Goal: Task Accomplishment & Management: Manage account settings

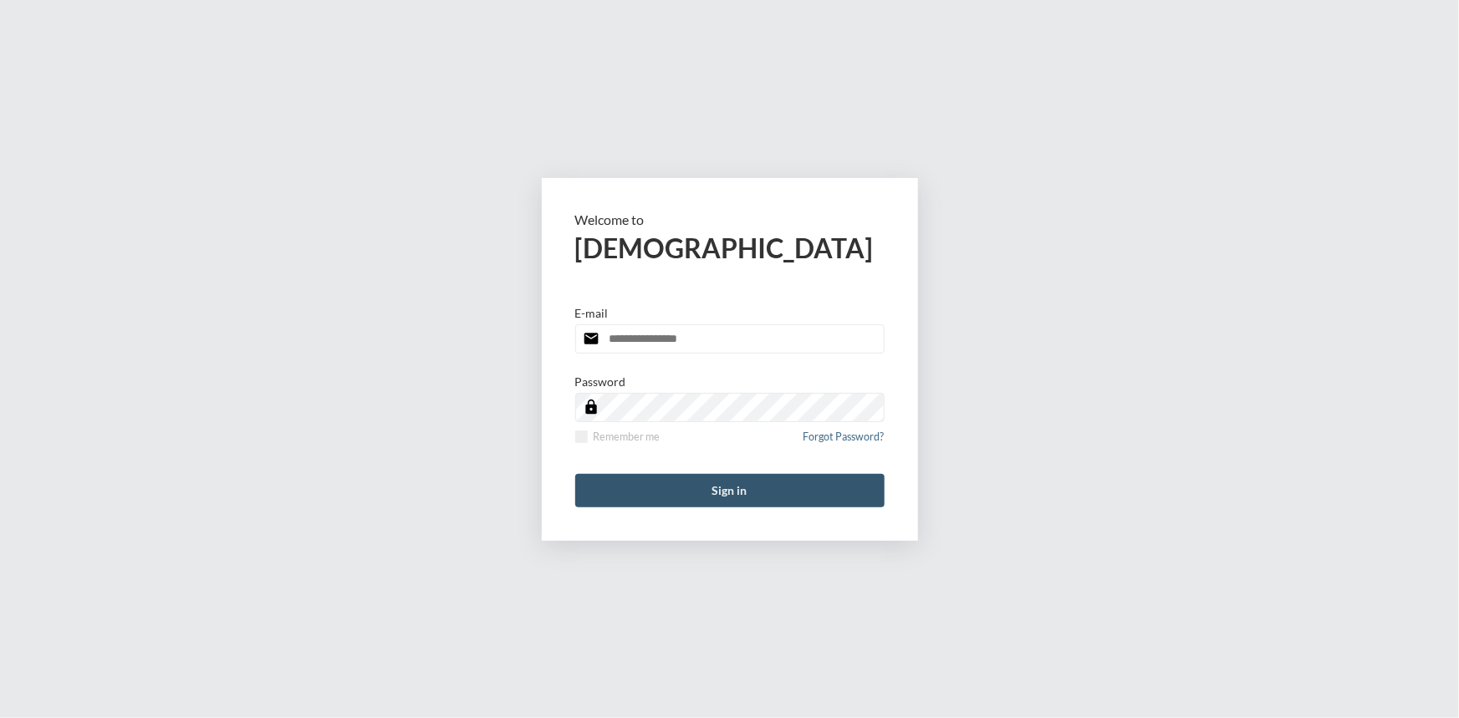
type input "**********"
click at [780, 487] on button "Sign in" at bounding box center [729, 490] width 309 height 33
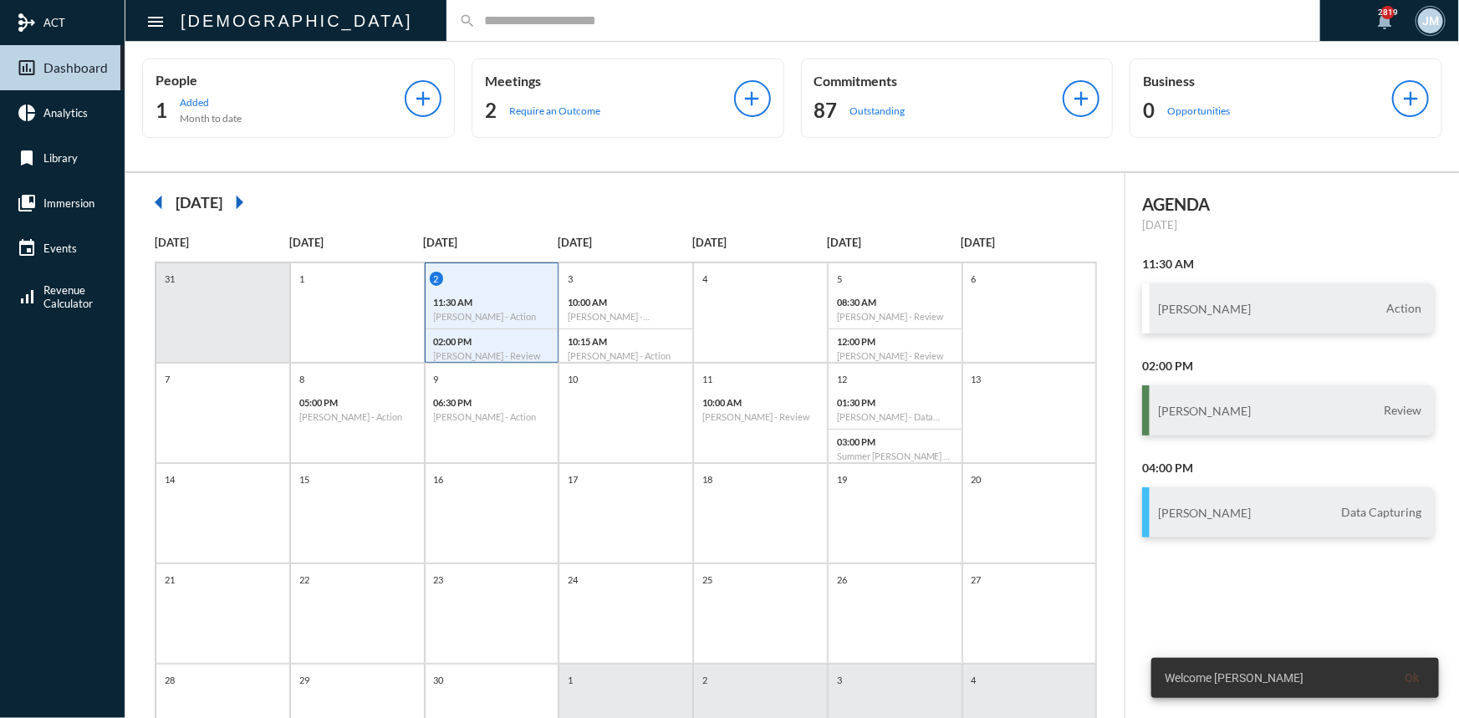
click at [476, 16] on input "text" at bounding box center [892, 20] width 832 height 14
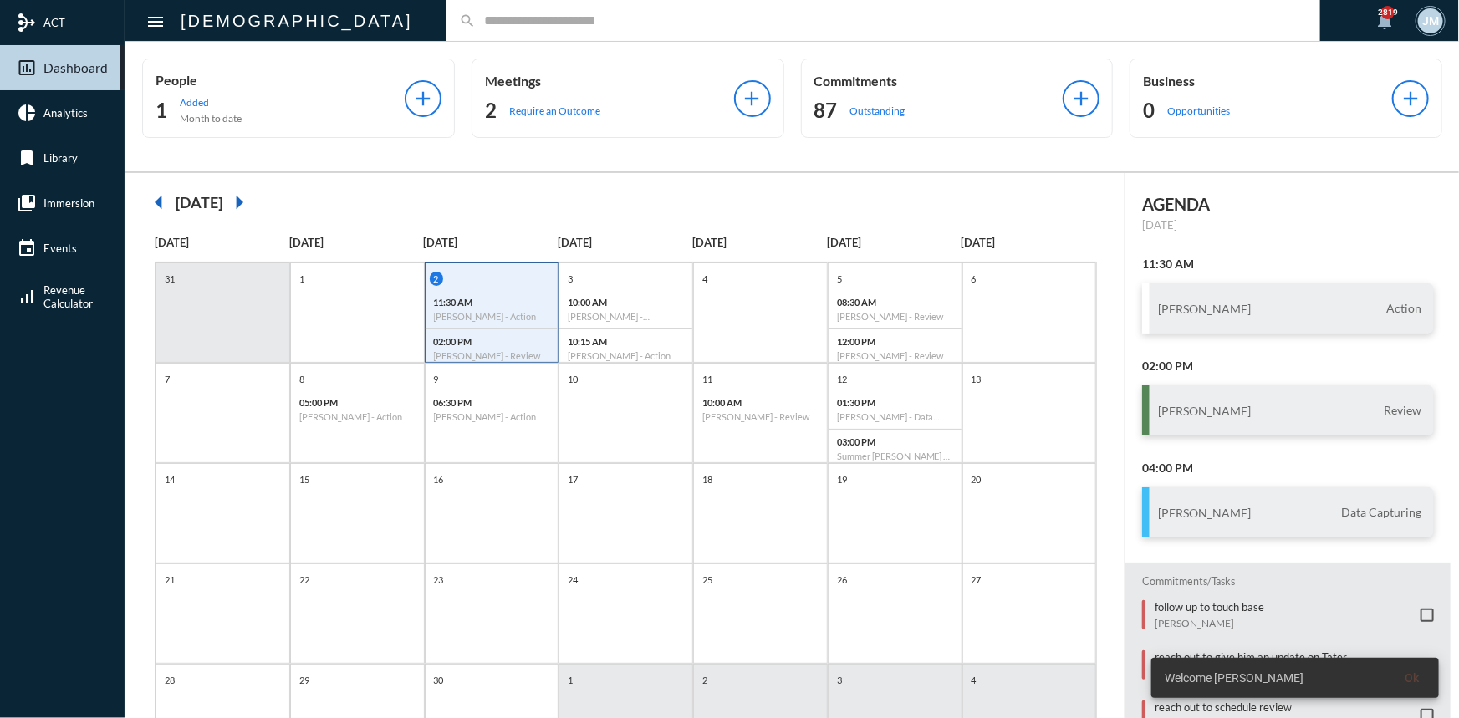
type input "*"
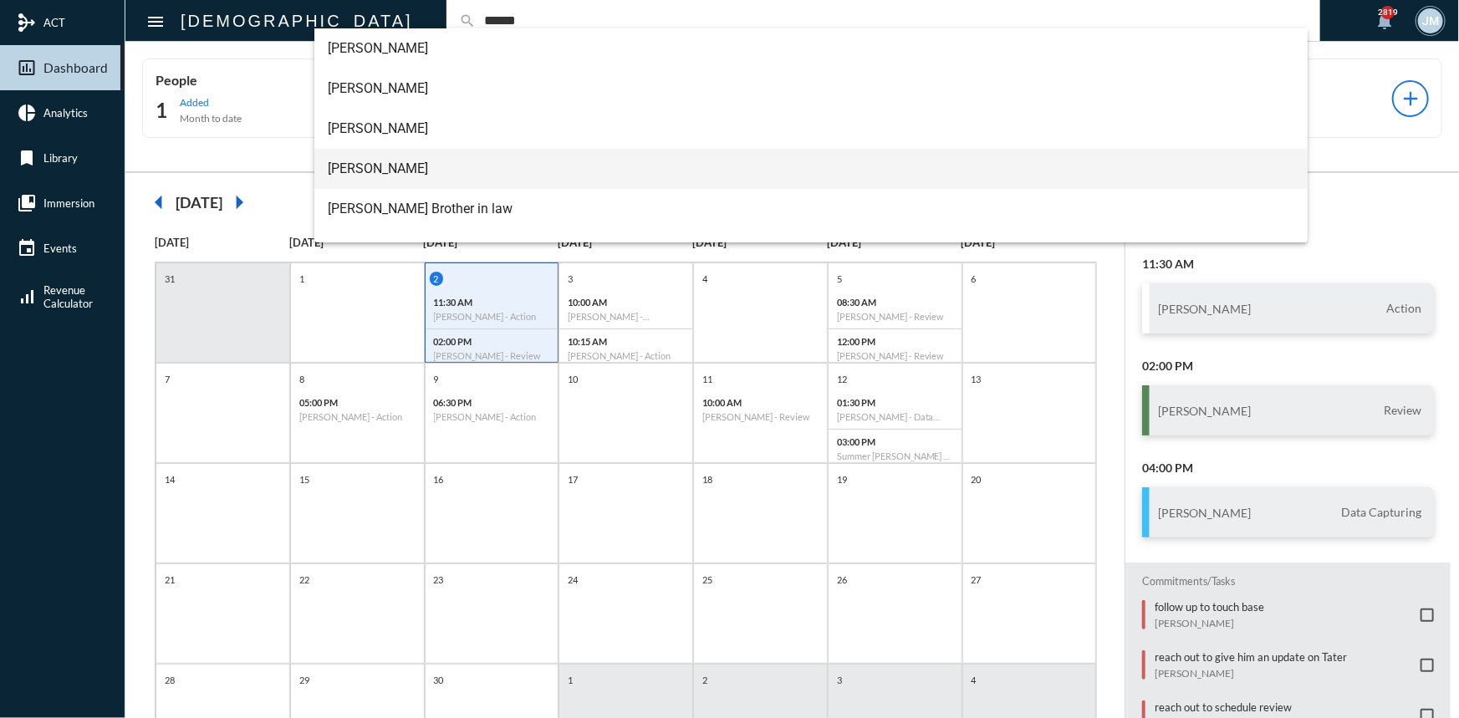
type input "******"
click at [367, 172] on span "[PERSON_NAME]" at bounding box center [811, 169] width 967 height 40
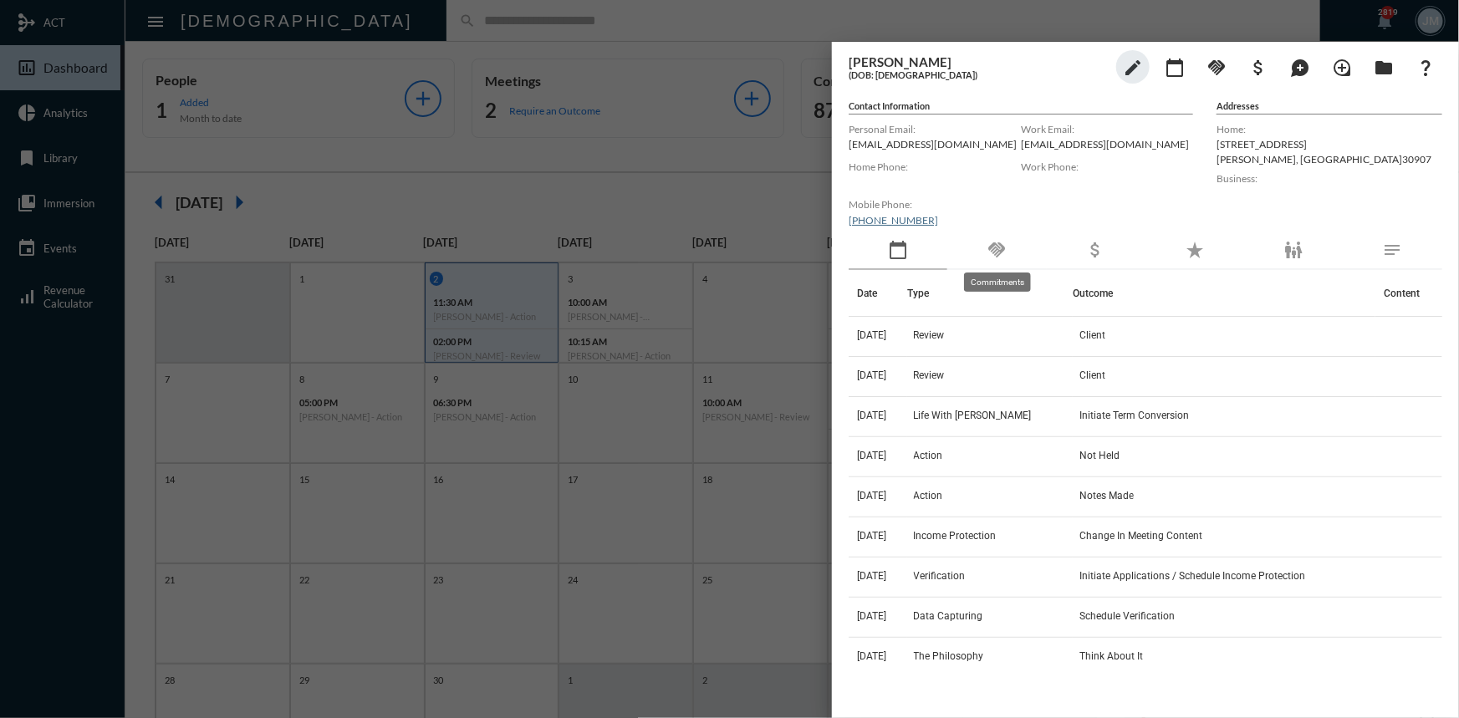
click at [996, 251] on mat-icon "handshake" at bounding box center [997, 250] width 20 height 20
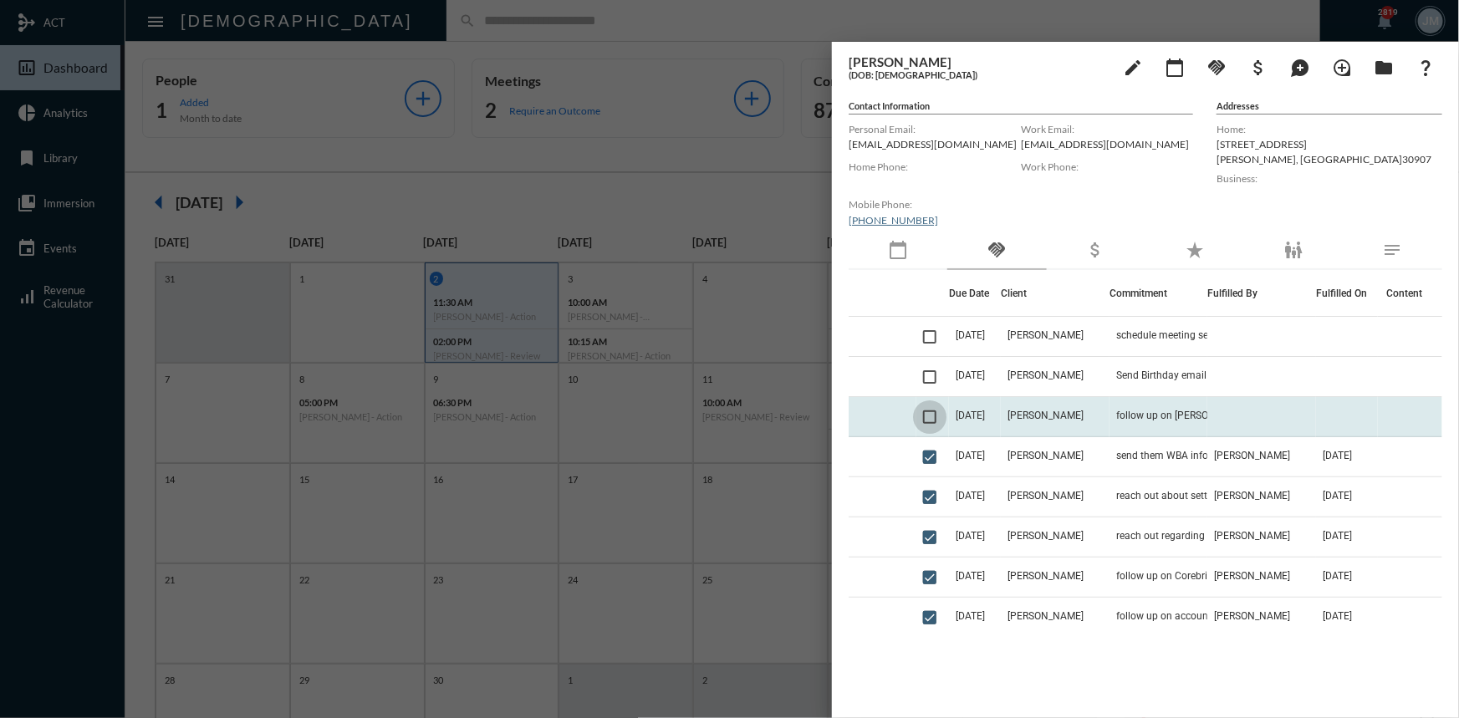
click at [935, 414] on span at bounding box center [929, 417] width 13 height 13
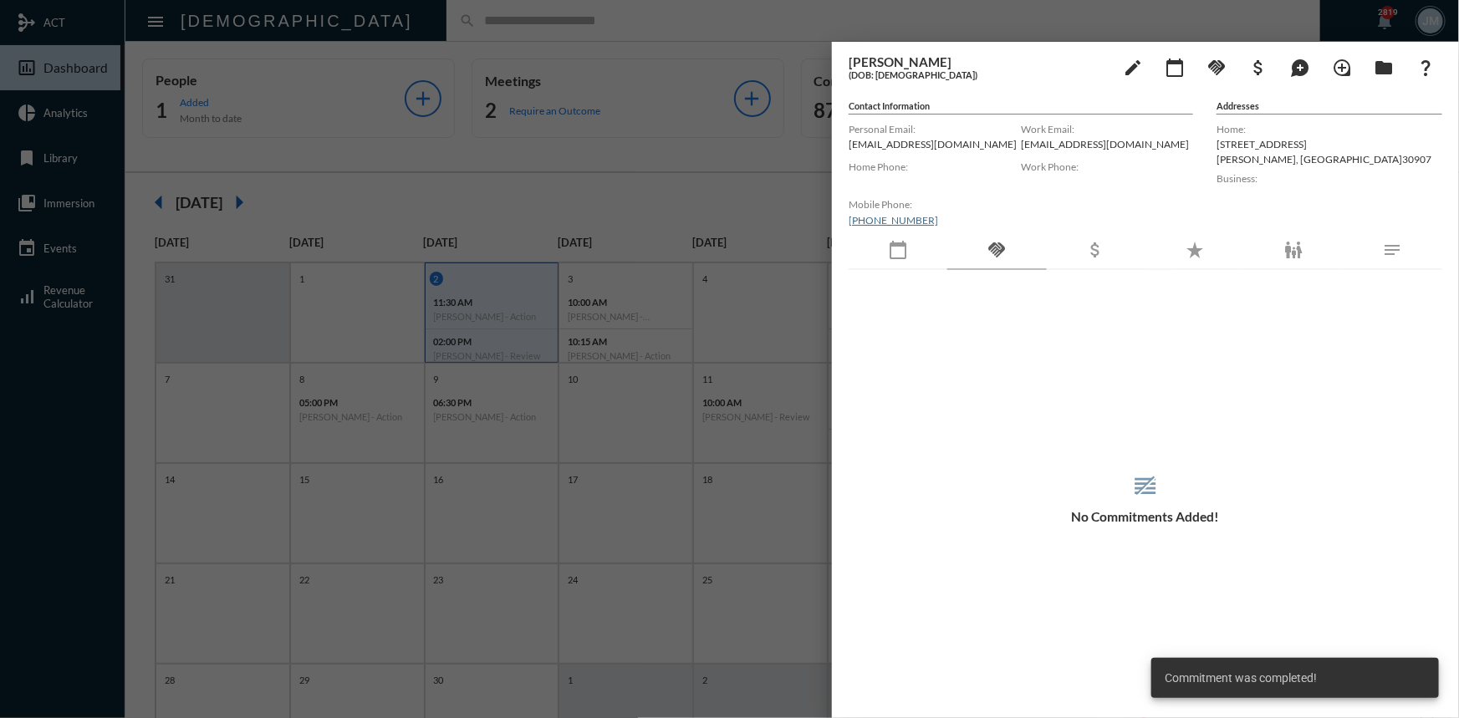
click at [671, 49] on div at bounding box center [729, 359] width 1459 height 718
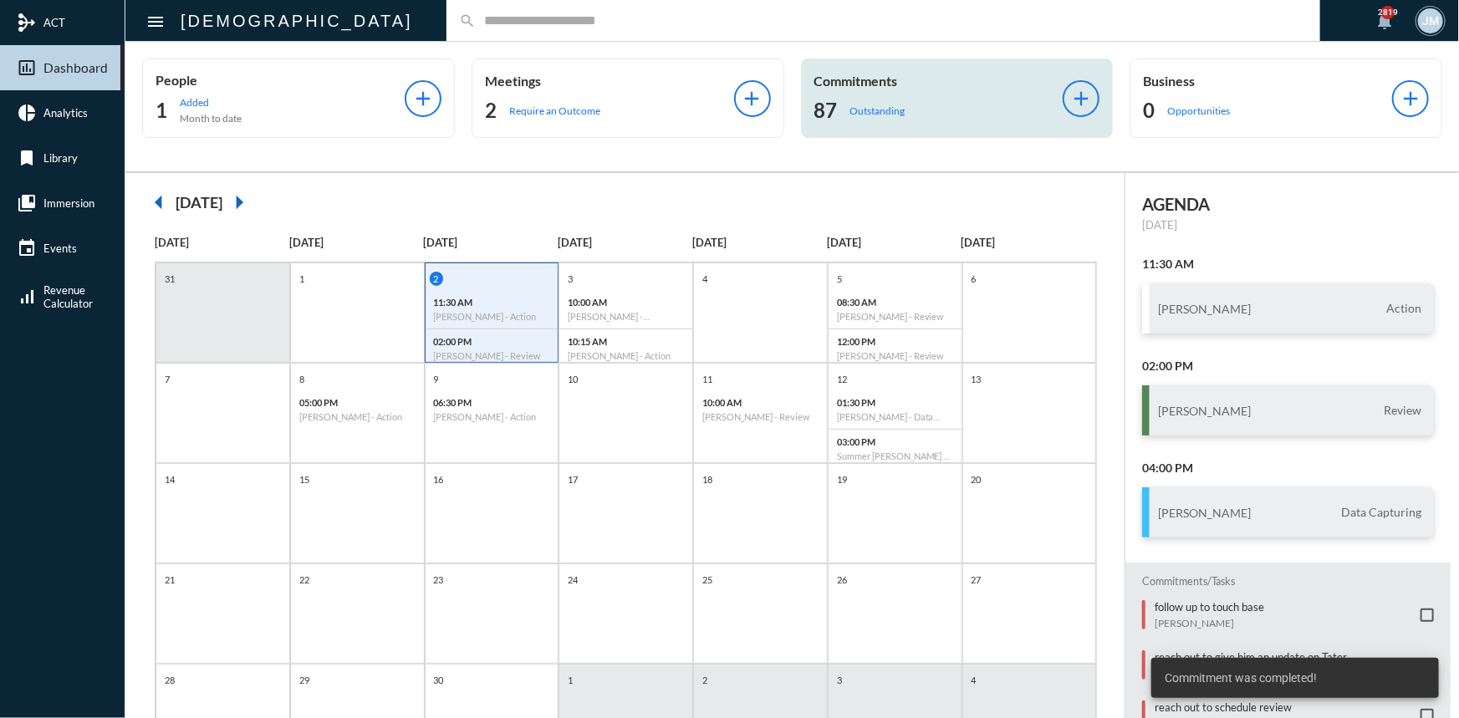
click at [865, 75] on p "Commitments" at bounding box center [938, 81] width 249 height 16
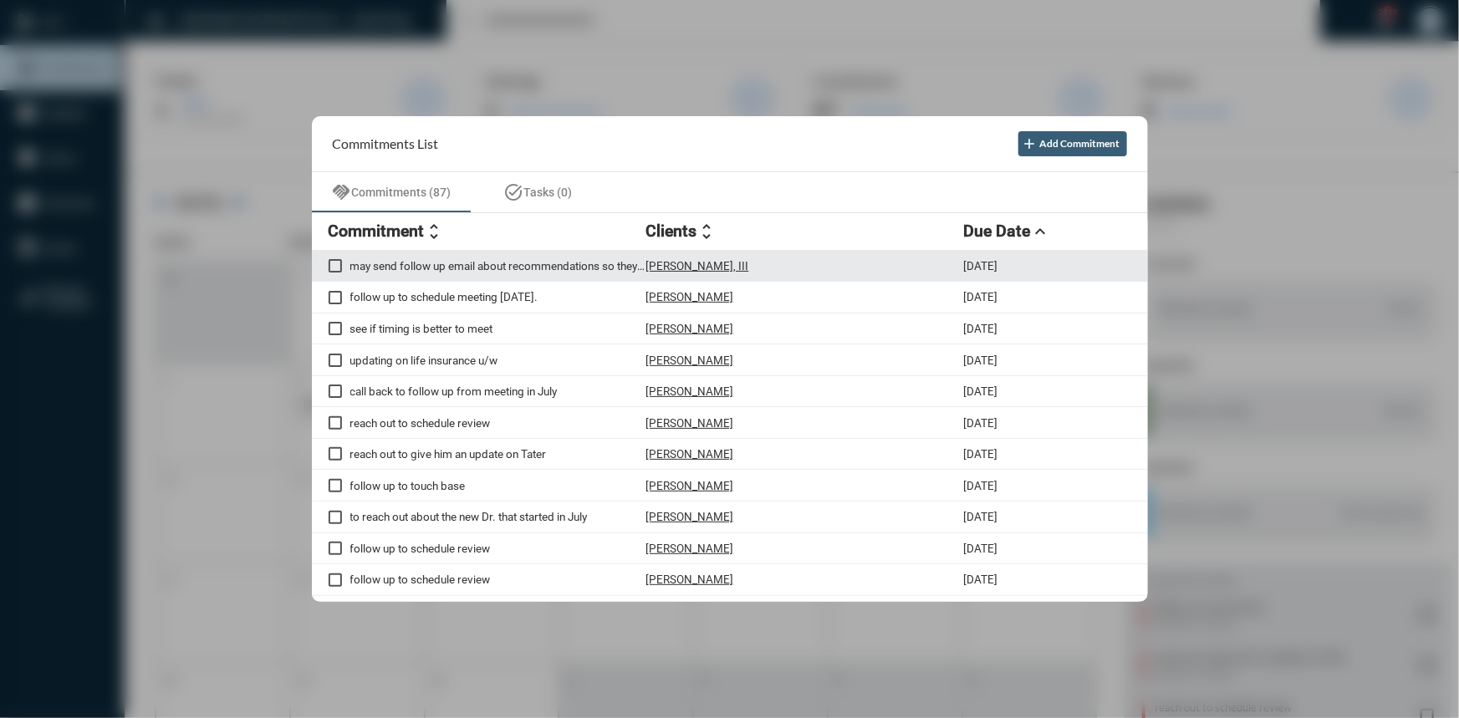
click at [465, 263] on p "may send follow up email about recommendations so they have something in writin…" at bounding box center [498, 265] width 296 height 13
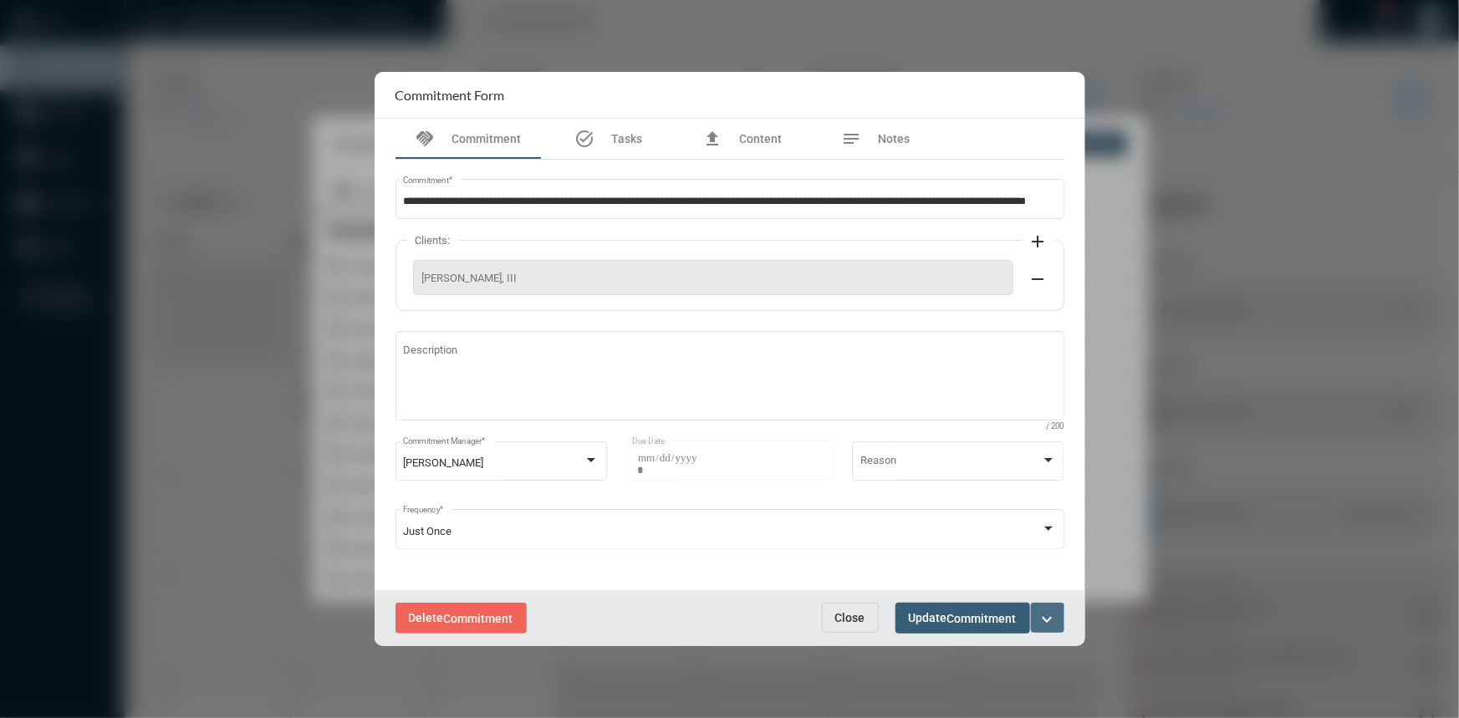
click at [1055, 617] on mat-icon "expand_more" at bounding box center [1048, 620] width 20 height 20
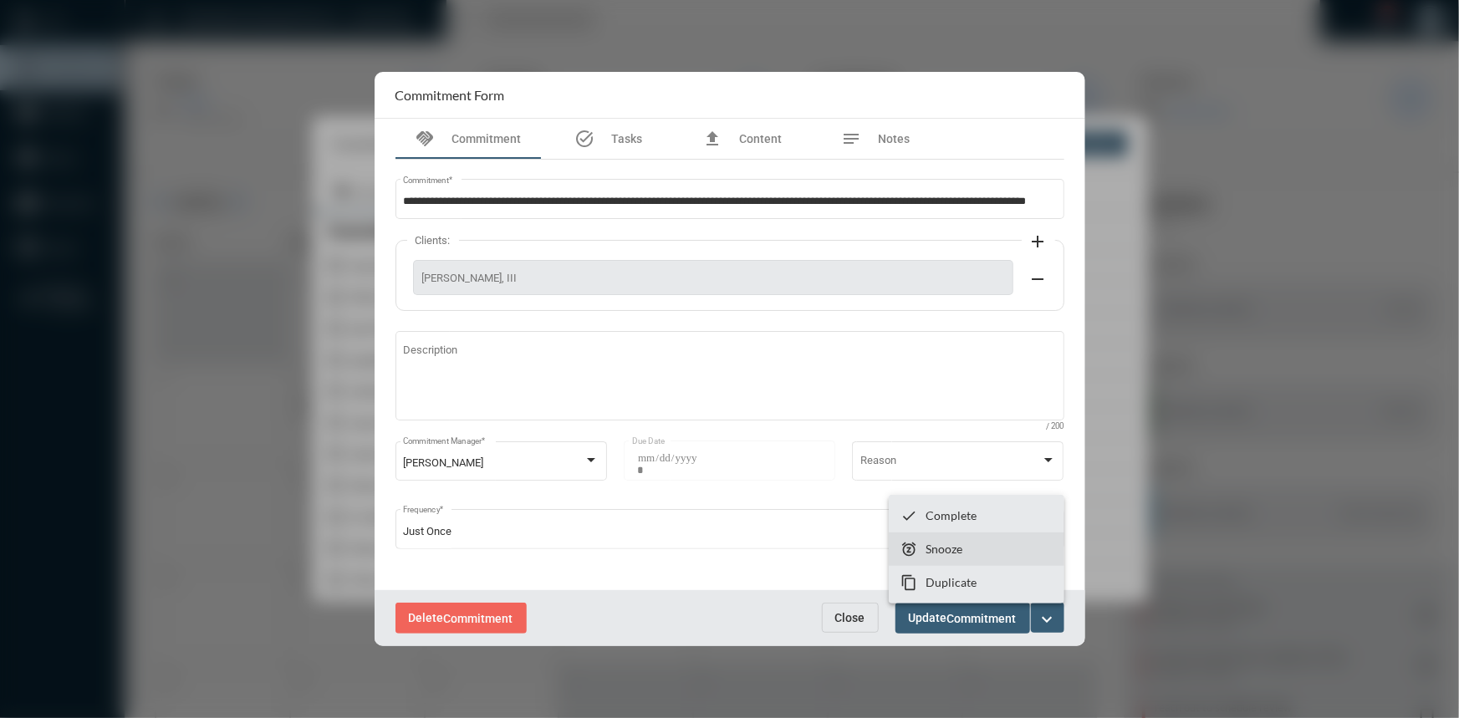
click at [954, 552] on p "Snooze" at bounding box center [944, 549] width 37 height 14
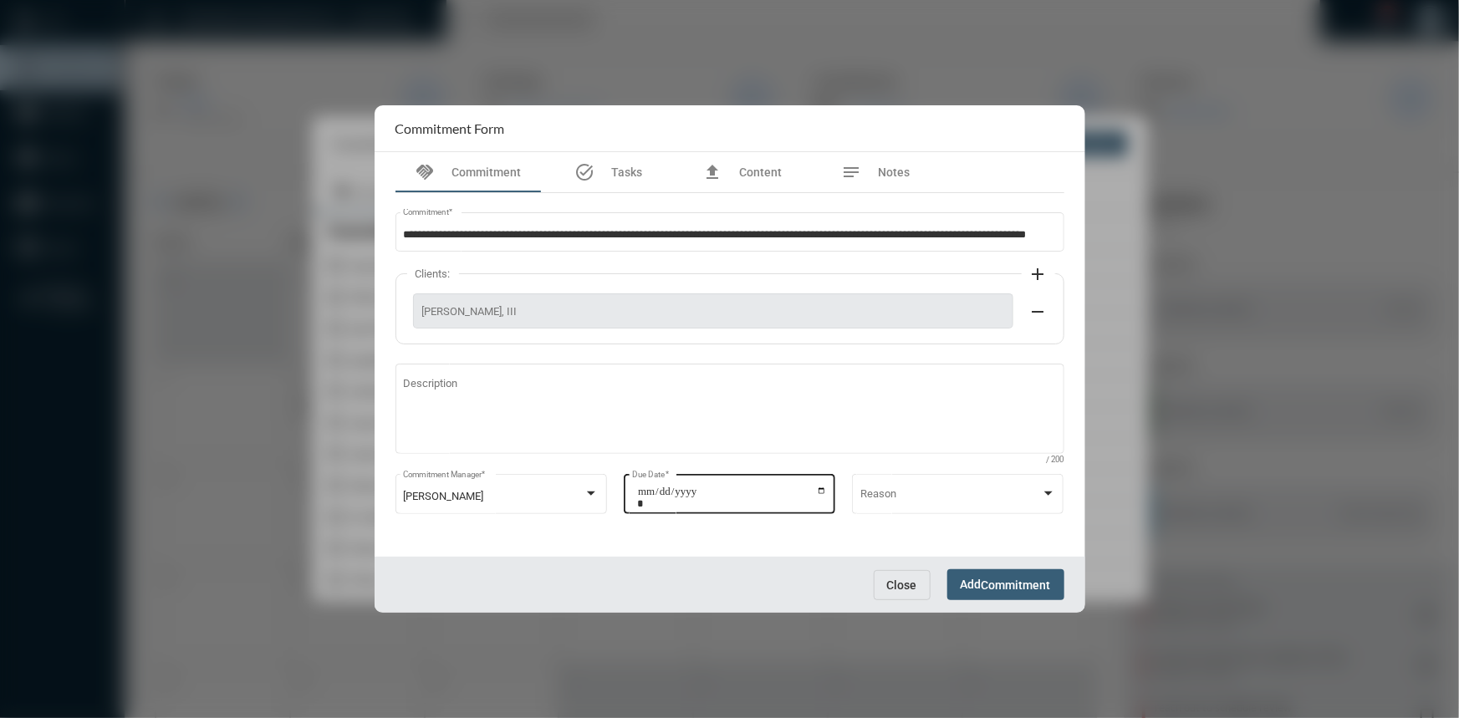
click at [819, 489] on input "**********" at bounding box center [732, 497] width 190 height 23
type input "**********"
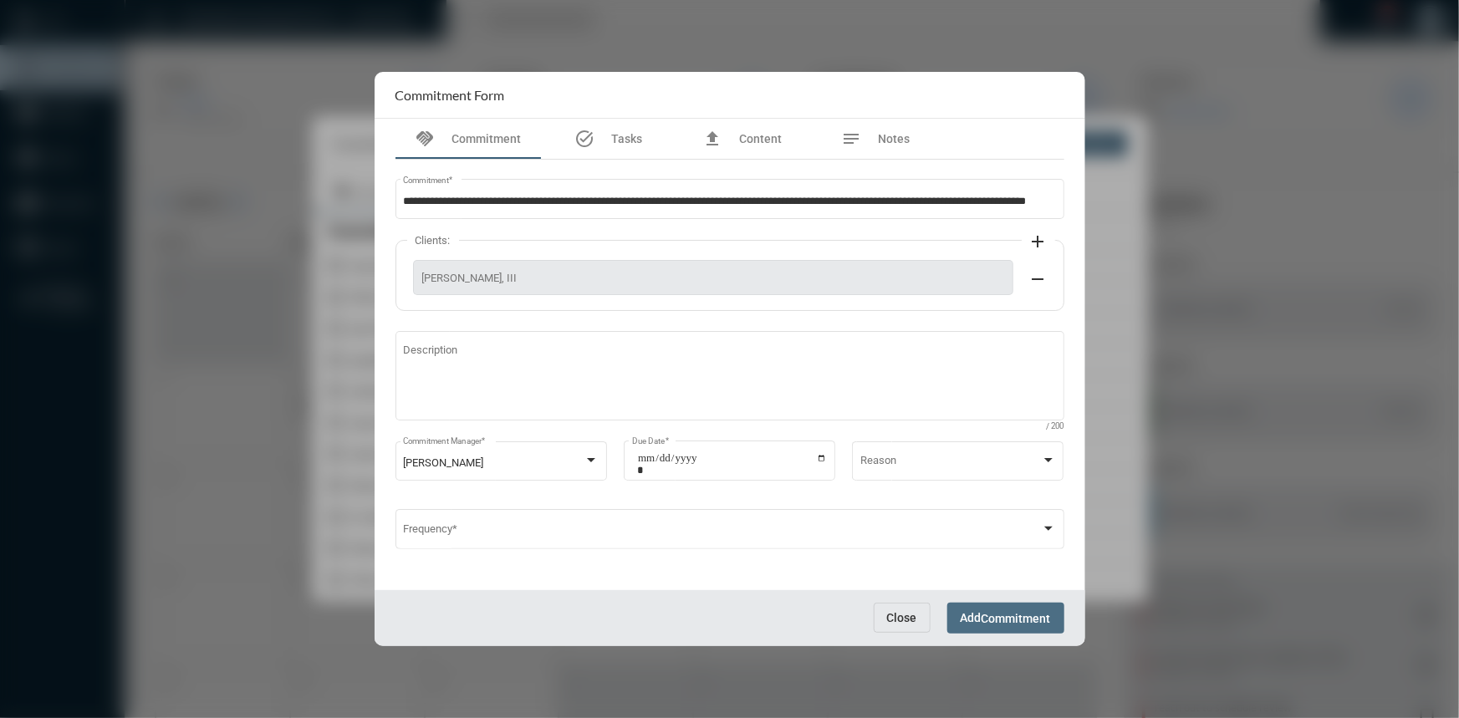
click at [992, 623] on span "Commitment" at bounding box center [1016, 618] width 69 height 13
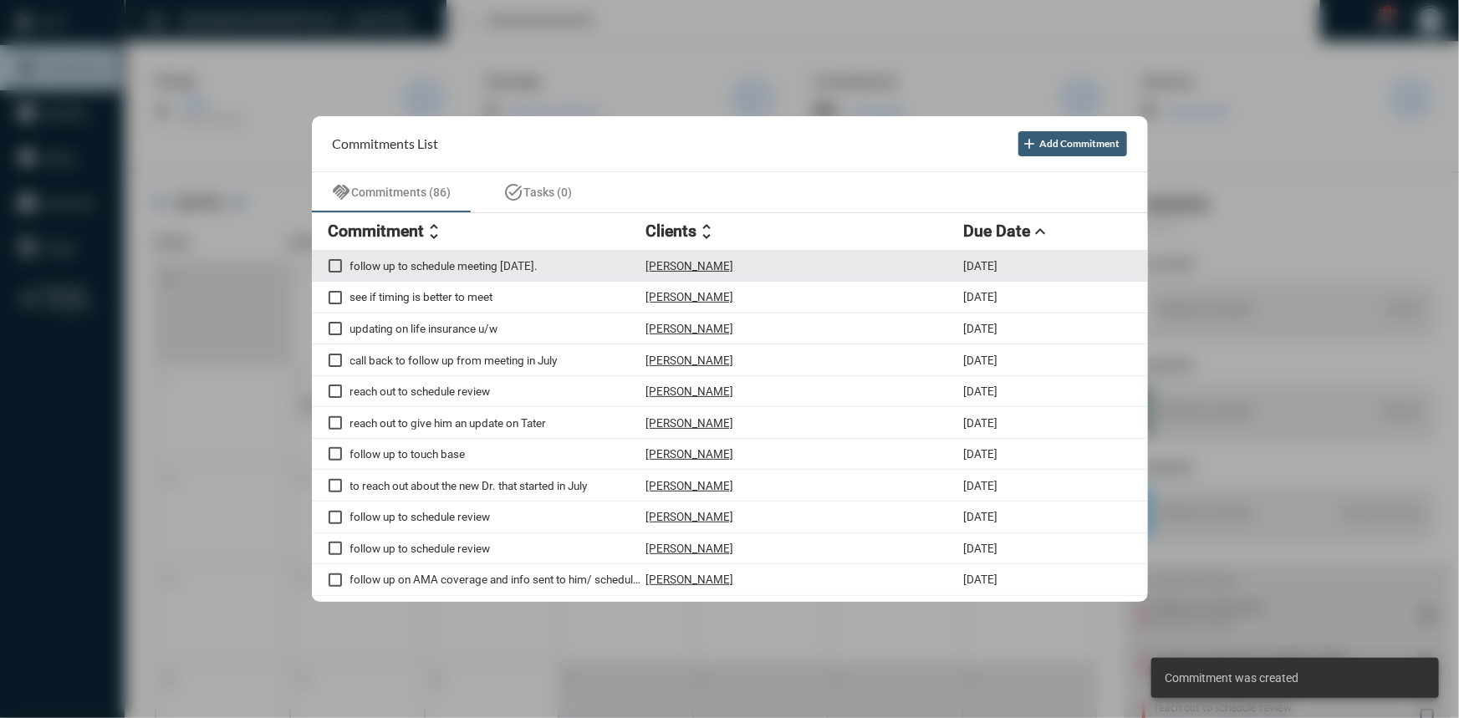
click at [428, 260] on p "follow up to schedule meeting [DATE]." at bounding box center [498, 265] width 296 height 13
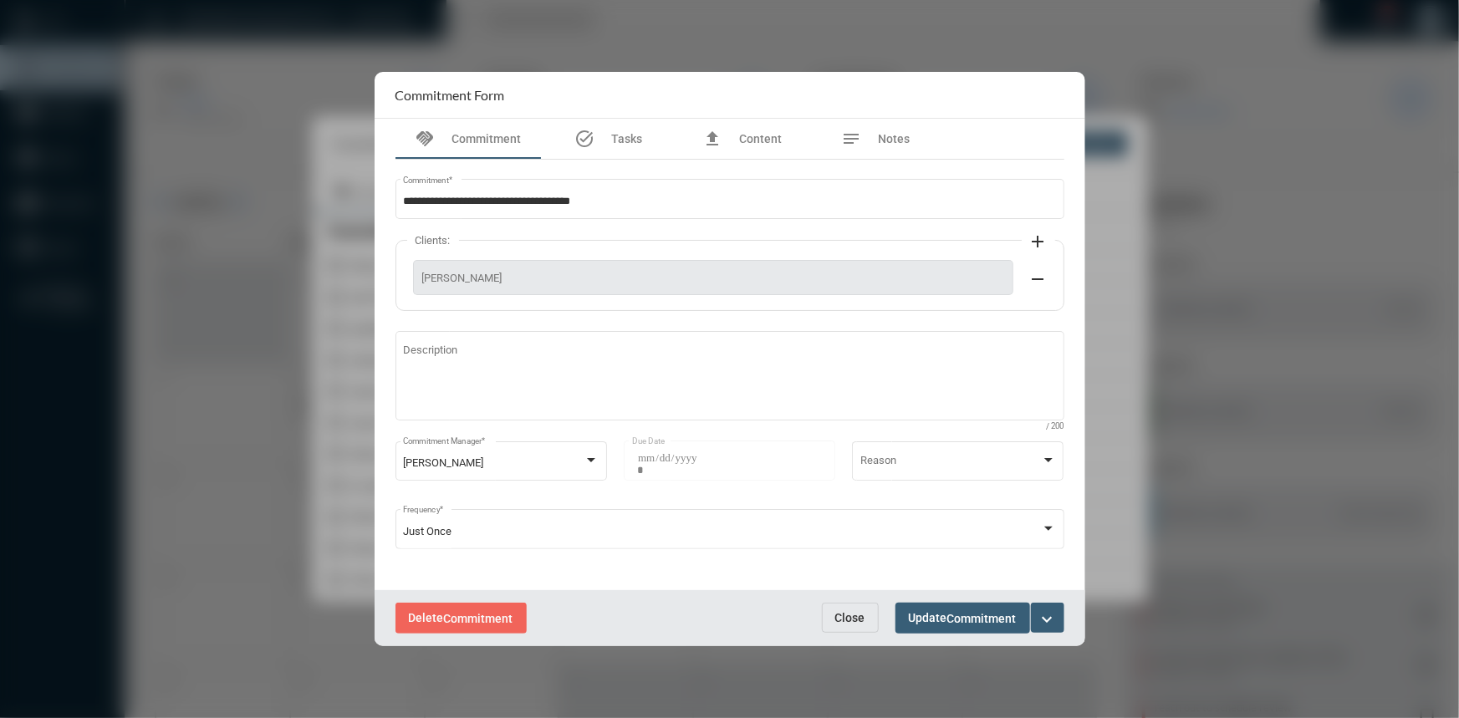
click at [1043, 618] on mat-icon "expand_more" at bounding box center [1048, 620] width 20 height 20
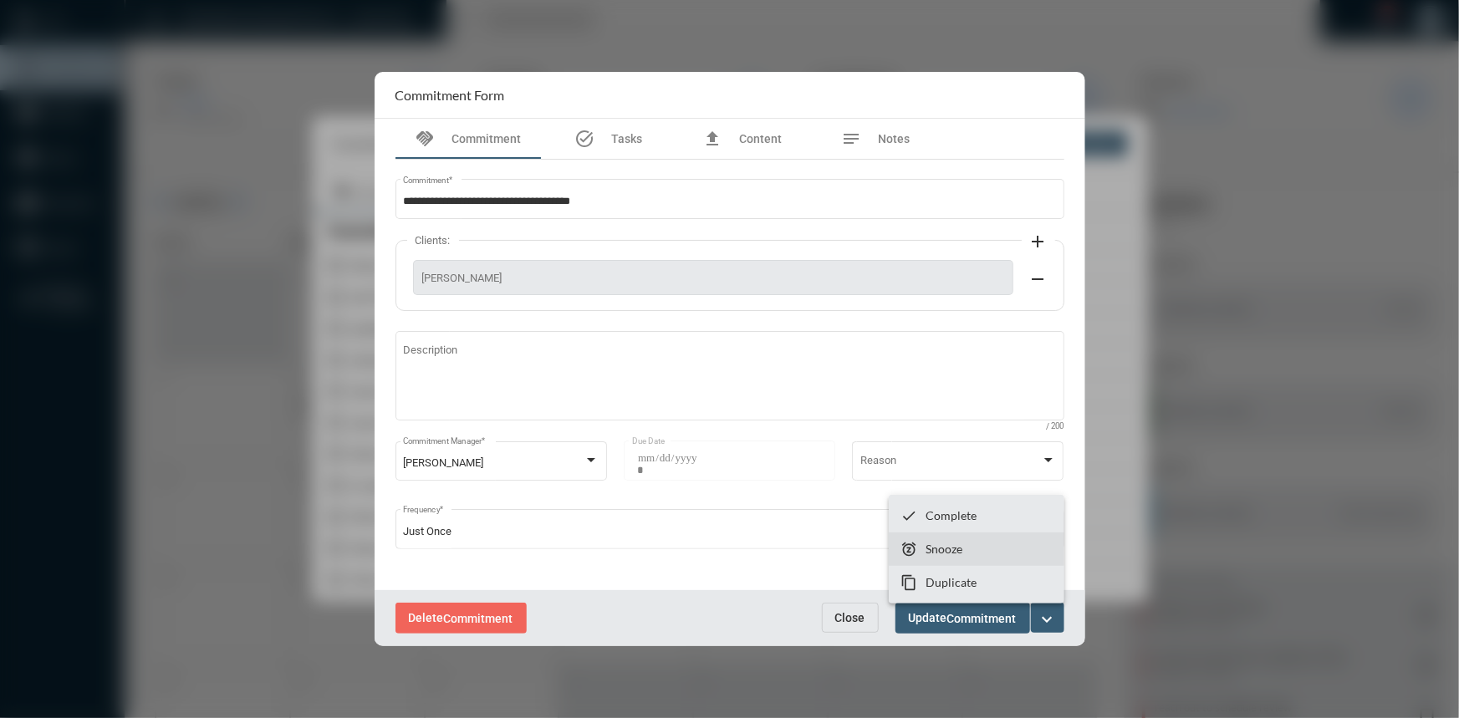
click at [951, 538] on section "snooze Snooze" at bounding box center [977, 549] width 176 height 33
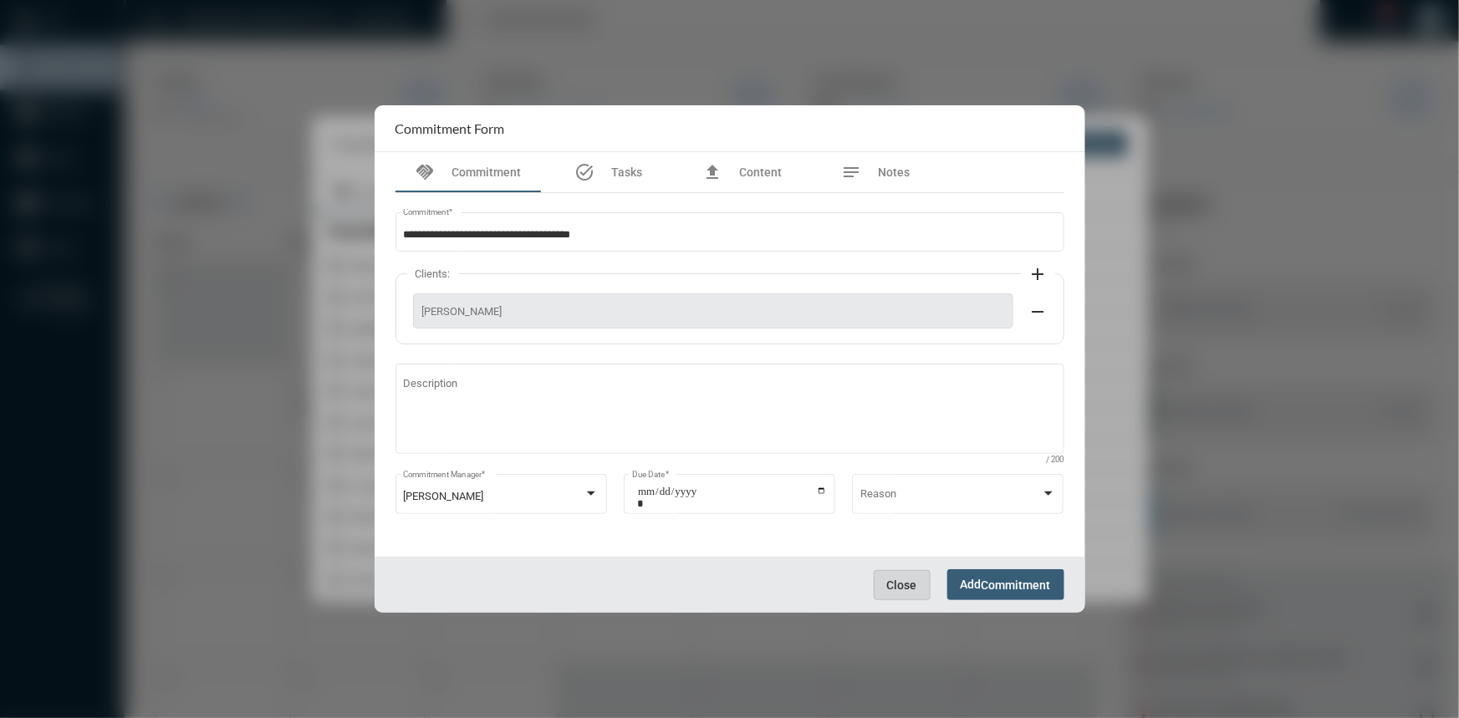
click at [895, 590] on span "Close" at bounding box center [902, 585] width 30 height 13
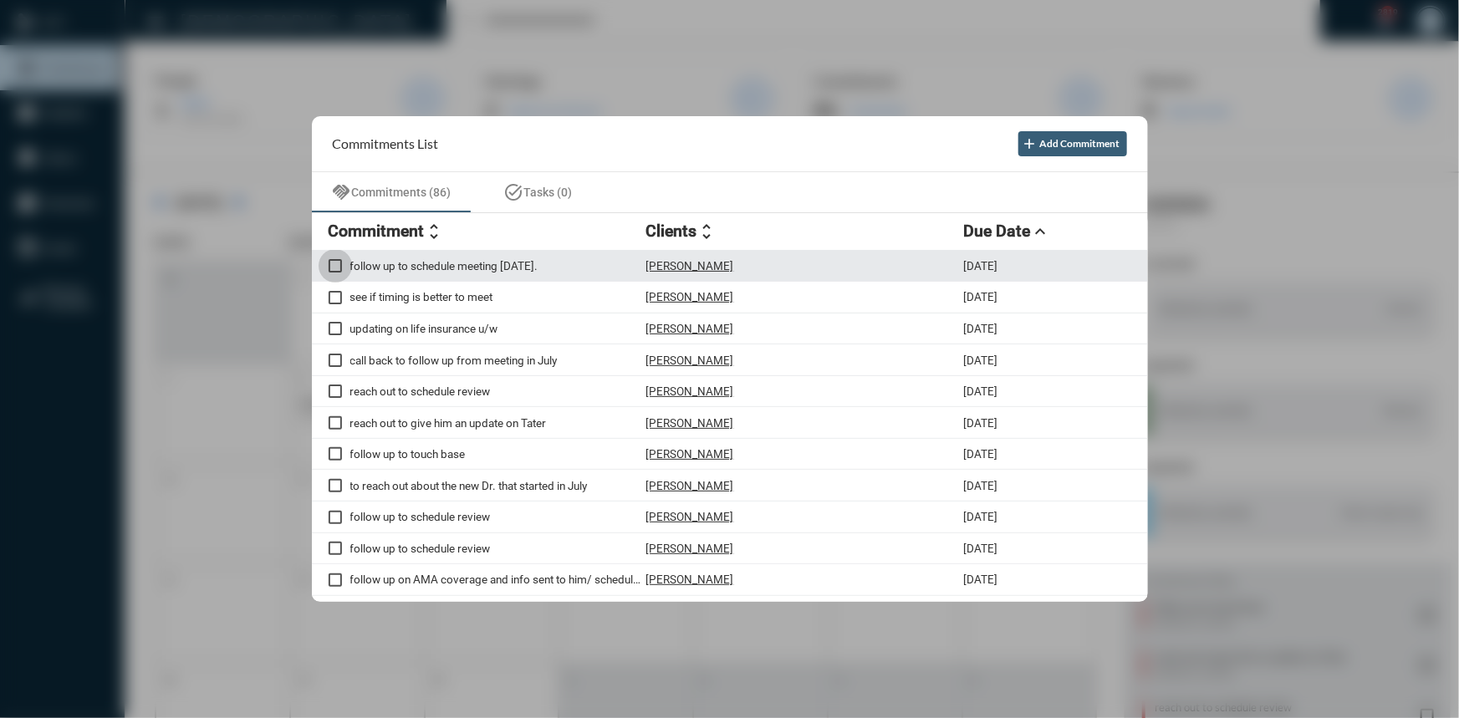
click at [339, 267] on span at bounding box center [335, 265] width 13 height 13
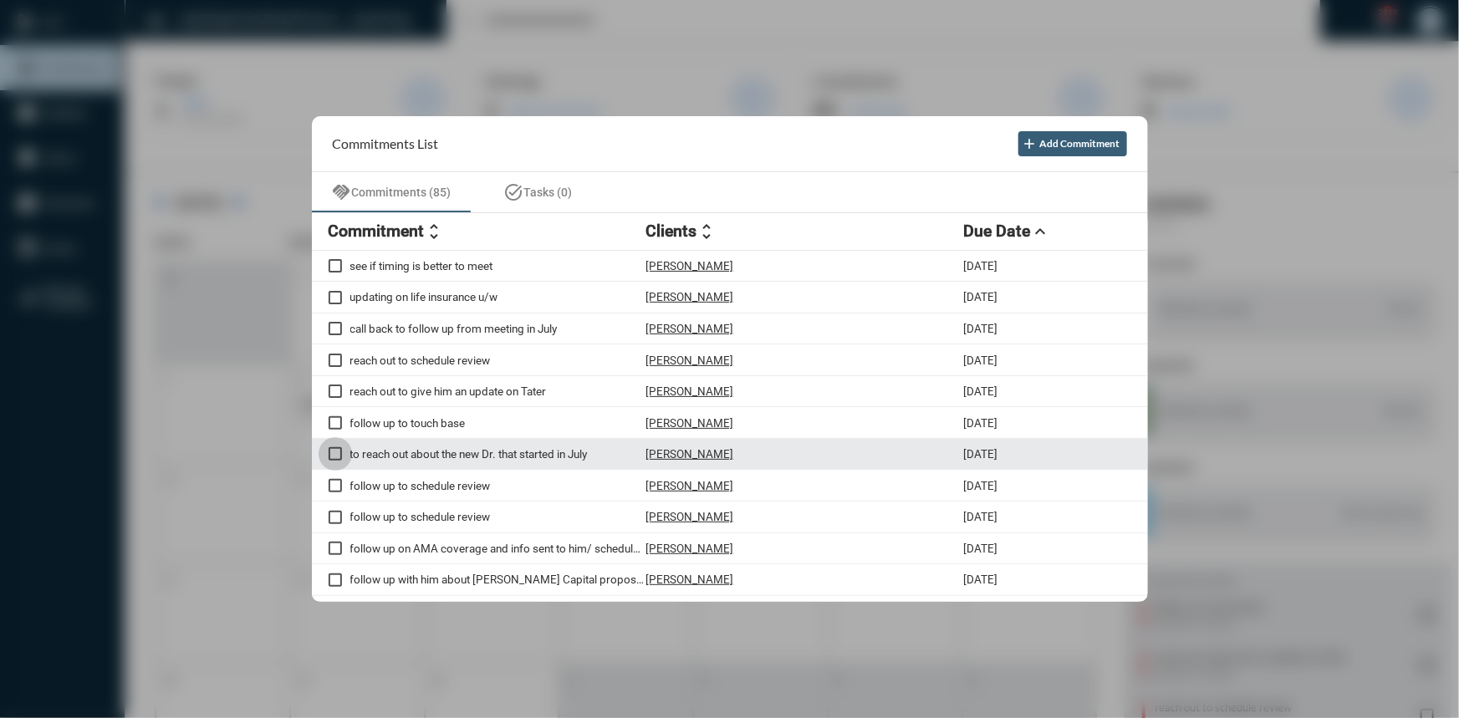
click at [334, 458] on span at bounding box center [335, 453] width 13 height 13
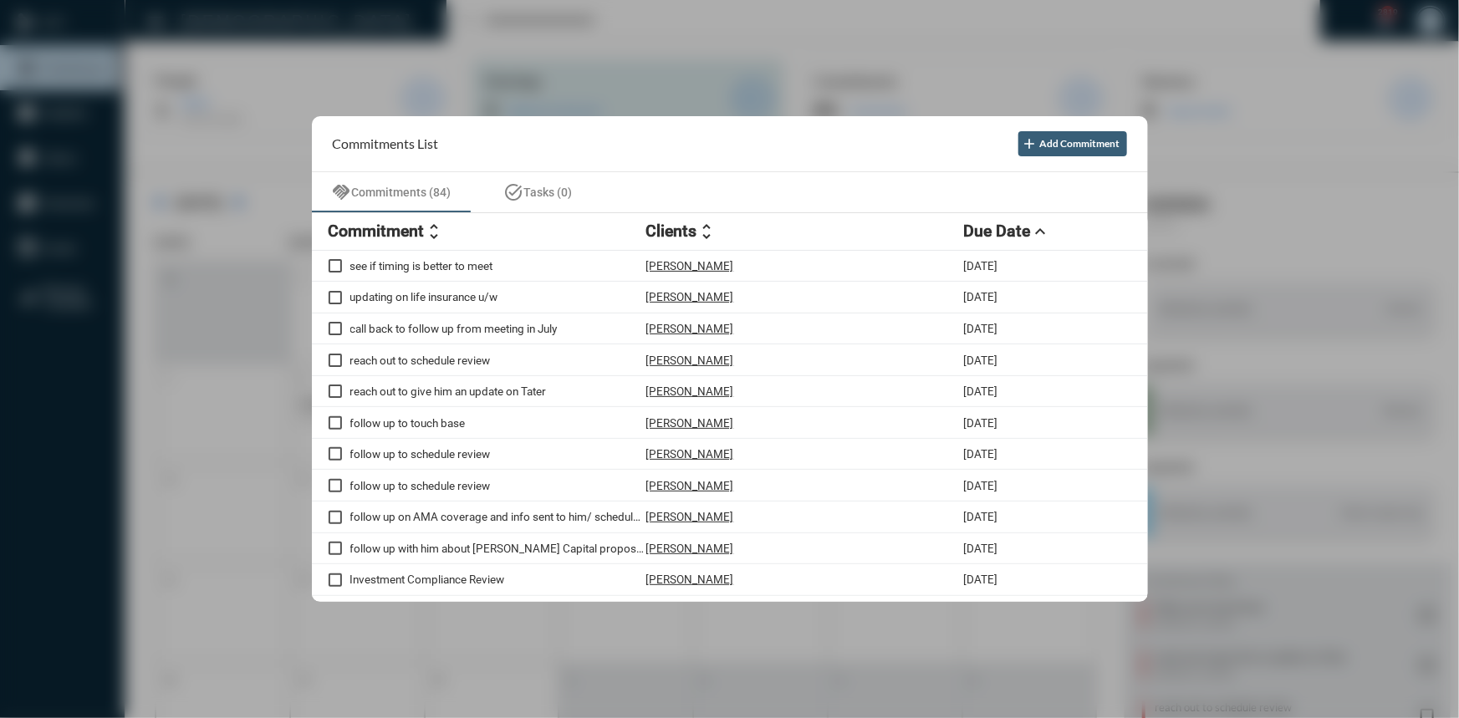
click at [514, 75] on div at bounding box center [729, 359] width 1459 height 718
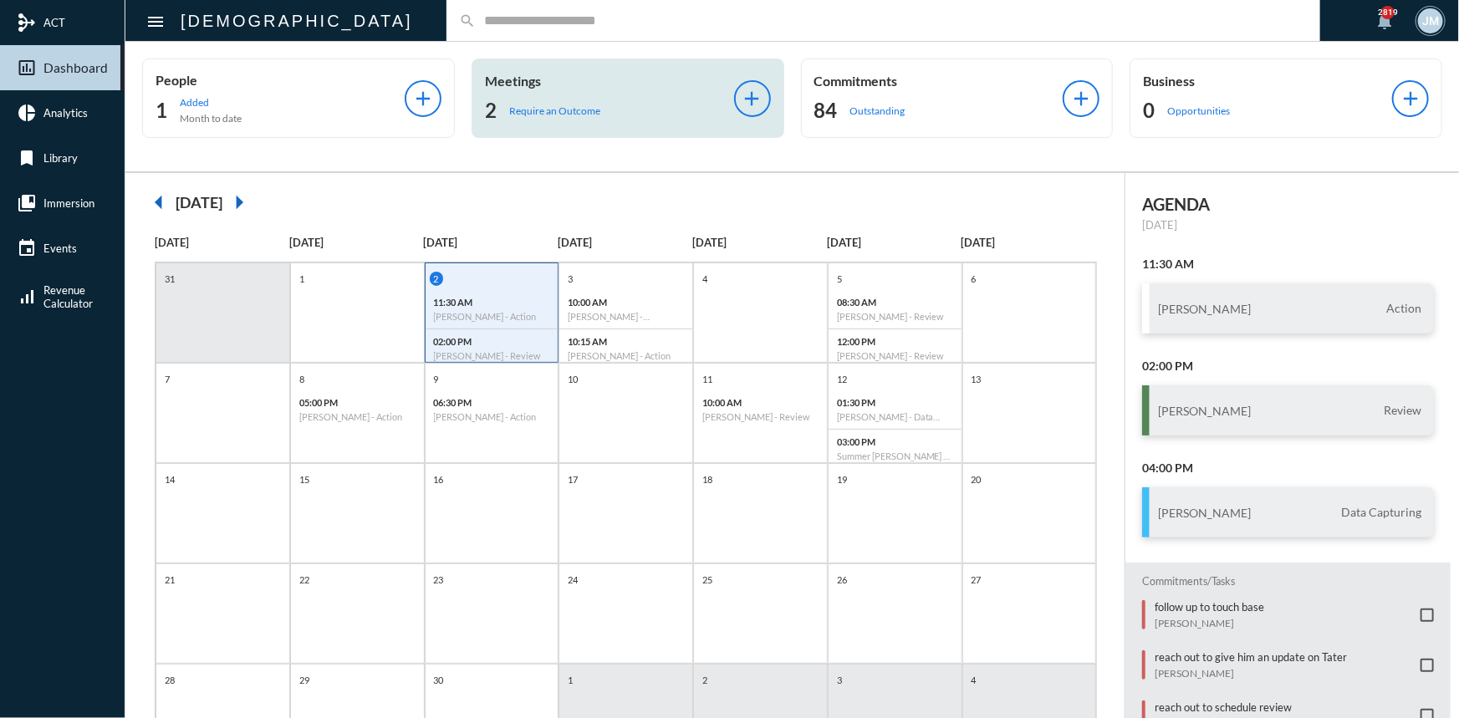
click at [506, 85] on p "Meetings" at bounding box center [609, 81] width 249 height 16
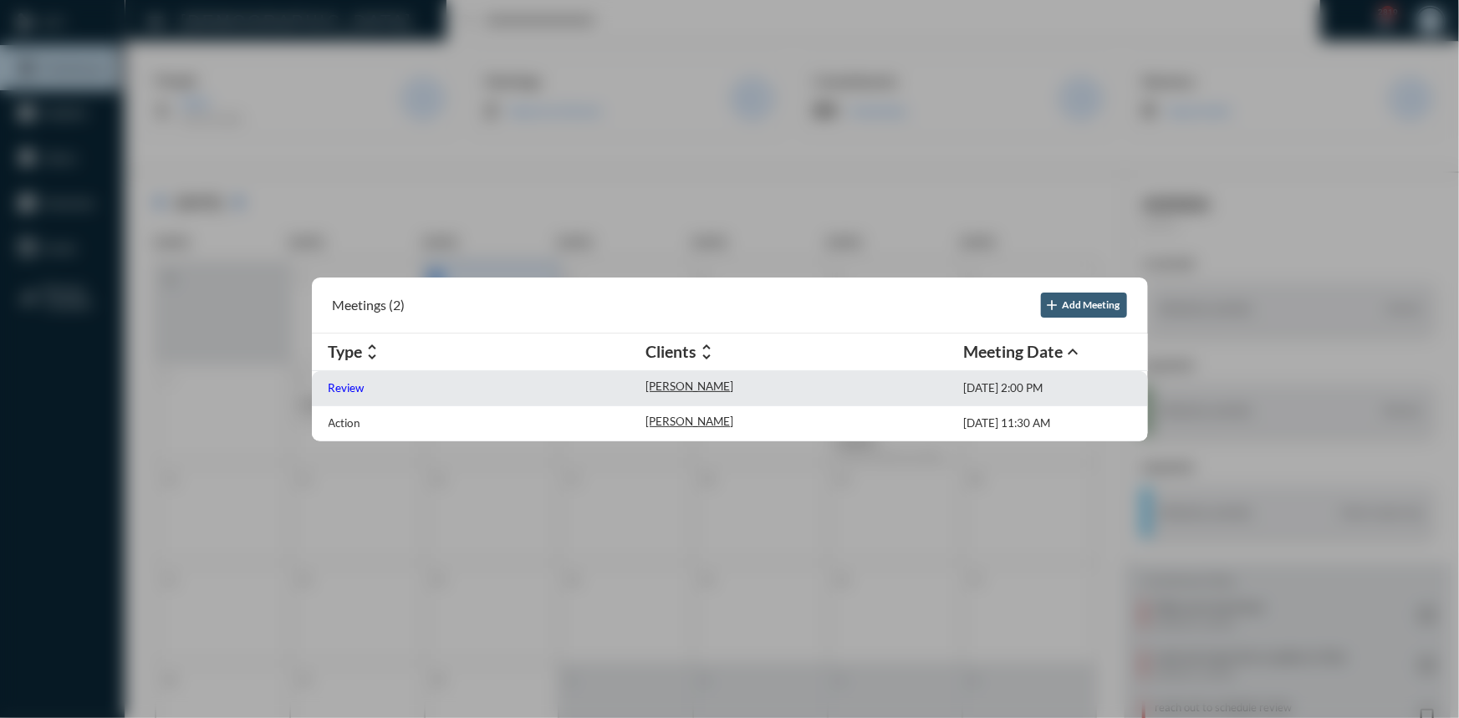
click at [357, 387] on p "Review" at bounding box center [347, 387] width 36 height 13
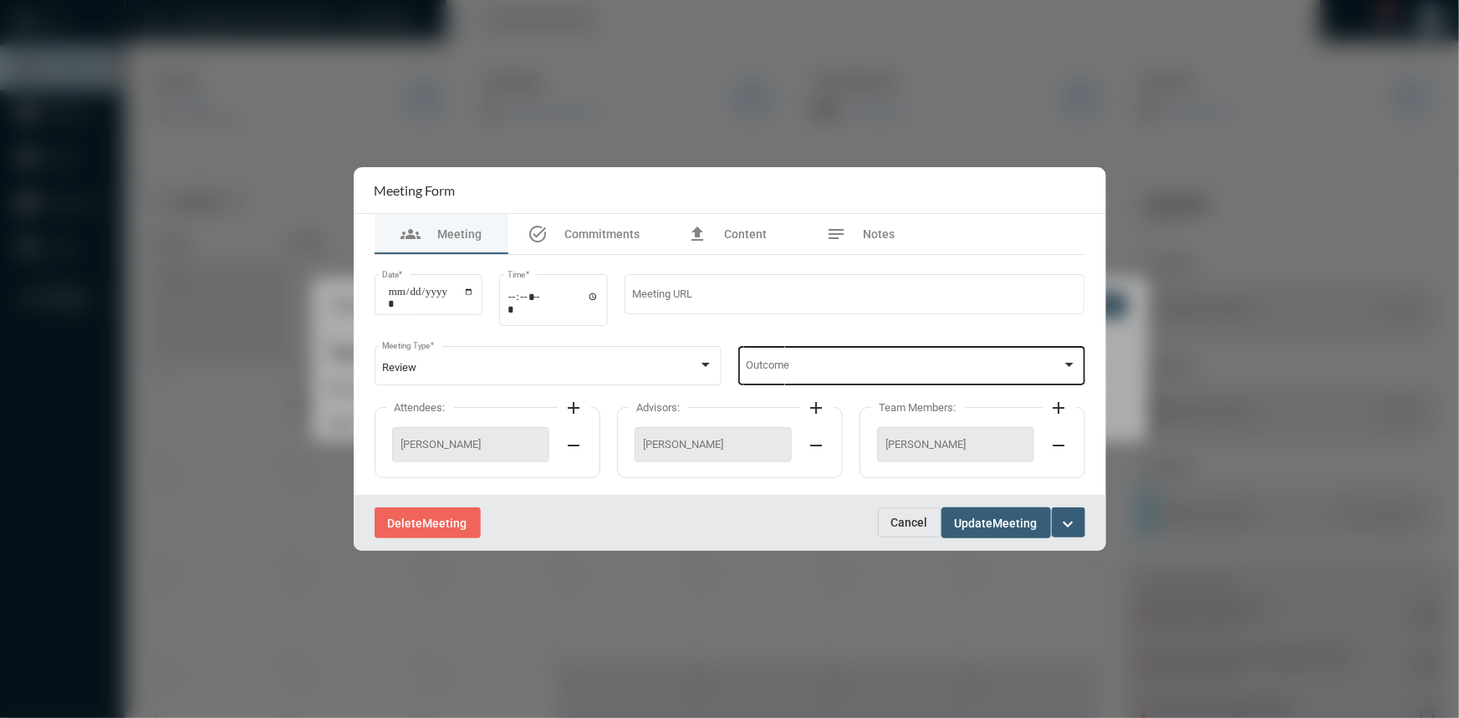
click at [1065, 359] on div at bounding box center [1069, 365] width 15 height 13
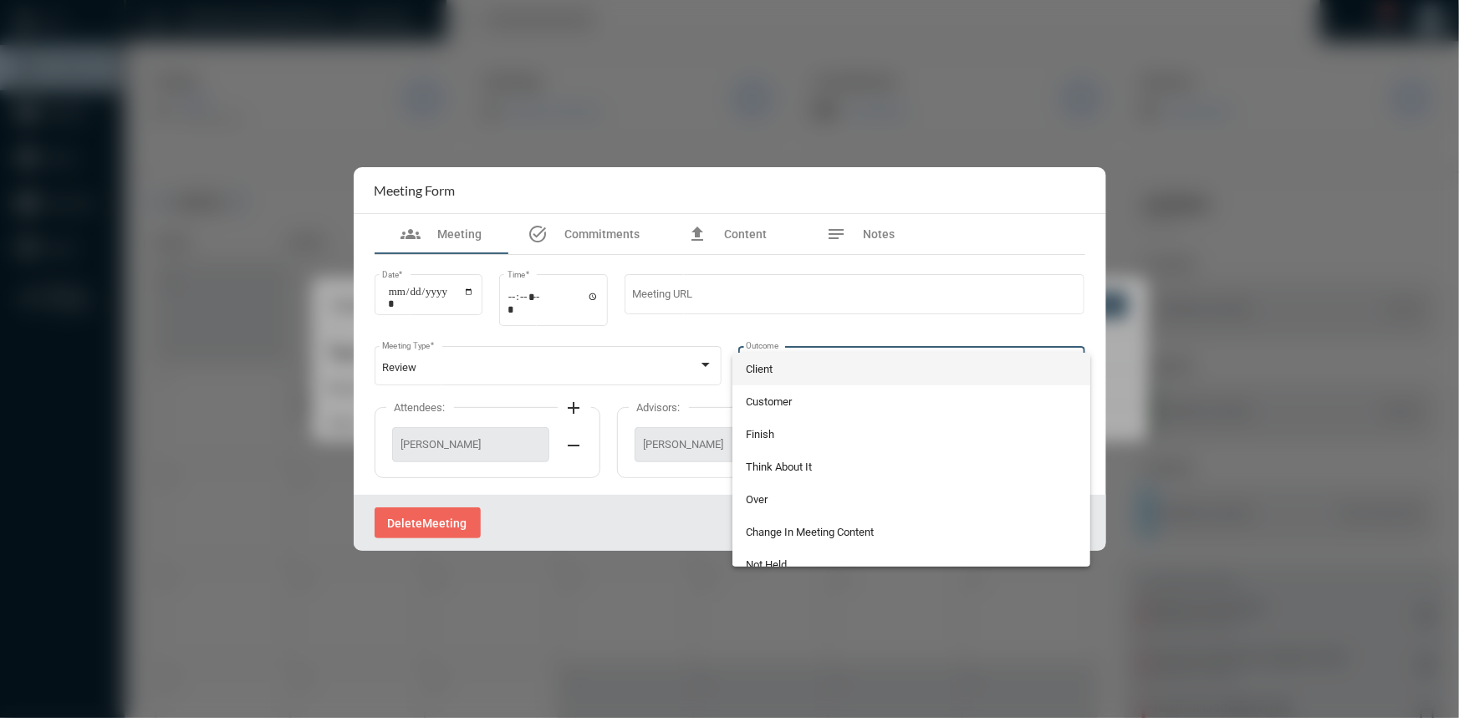
click at [781, 363] on span "Client" at bounding box center [911, 369] width 331 height 33
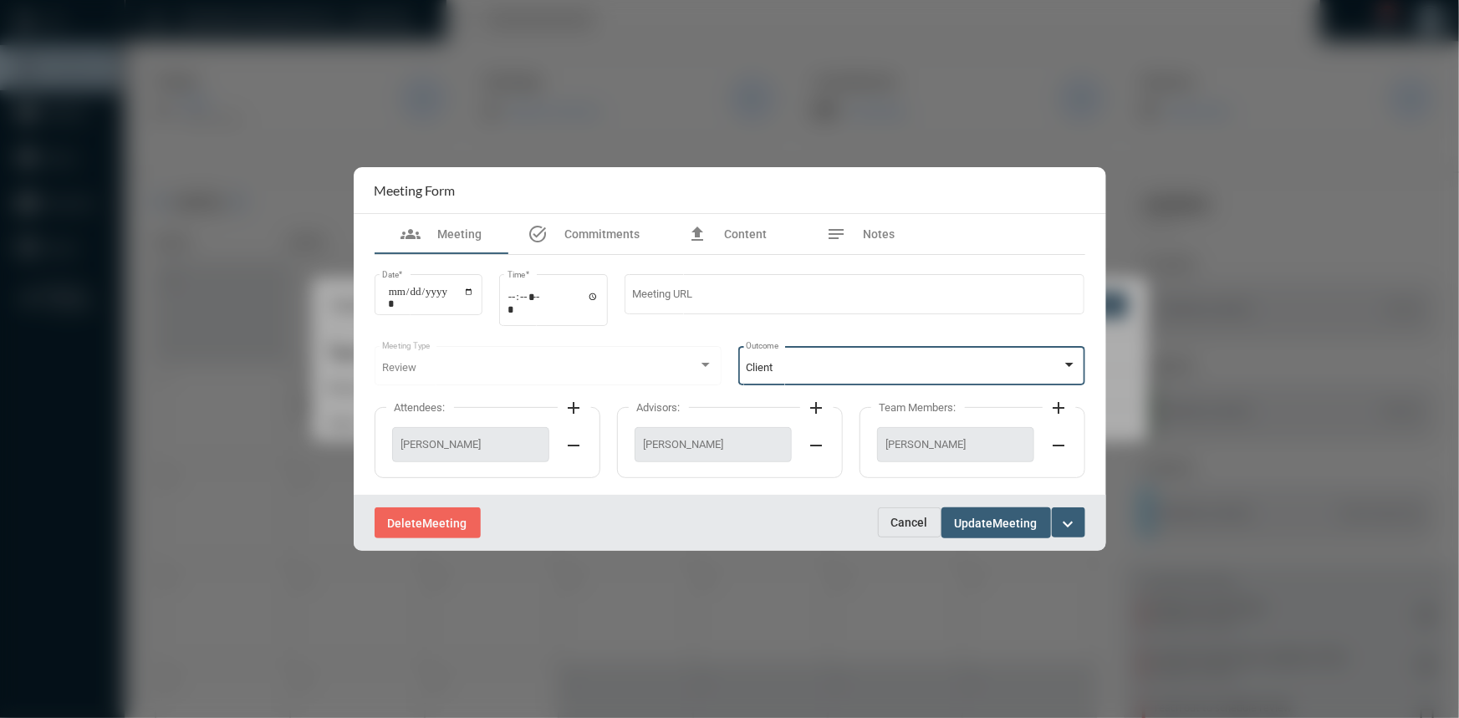
click at [981, 517] on span "Update" at bounding box center [974, 523] width 38 height 13
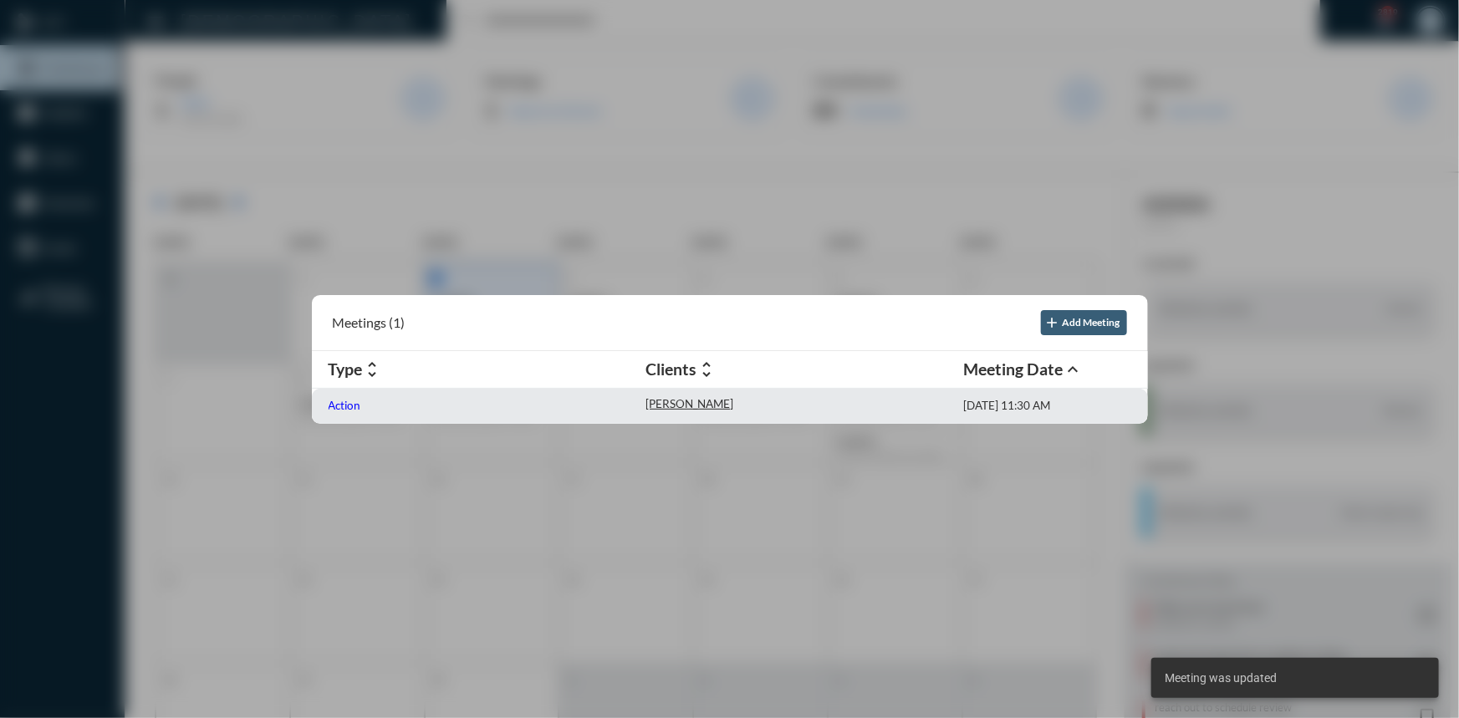
click at [344, 401] on p "Action" at bounding box center [345, 405] width 33 height 13
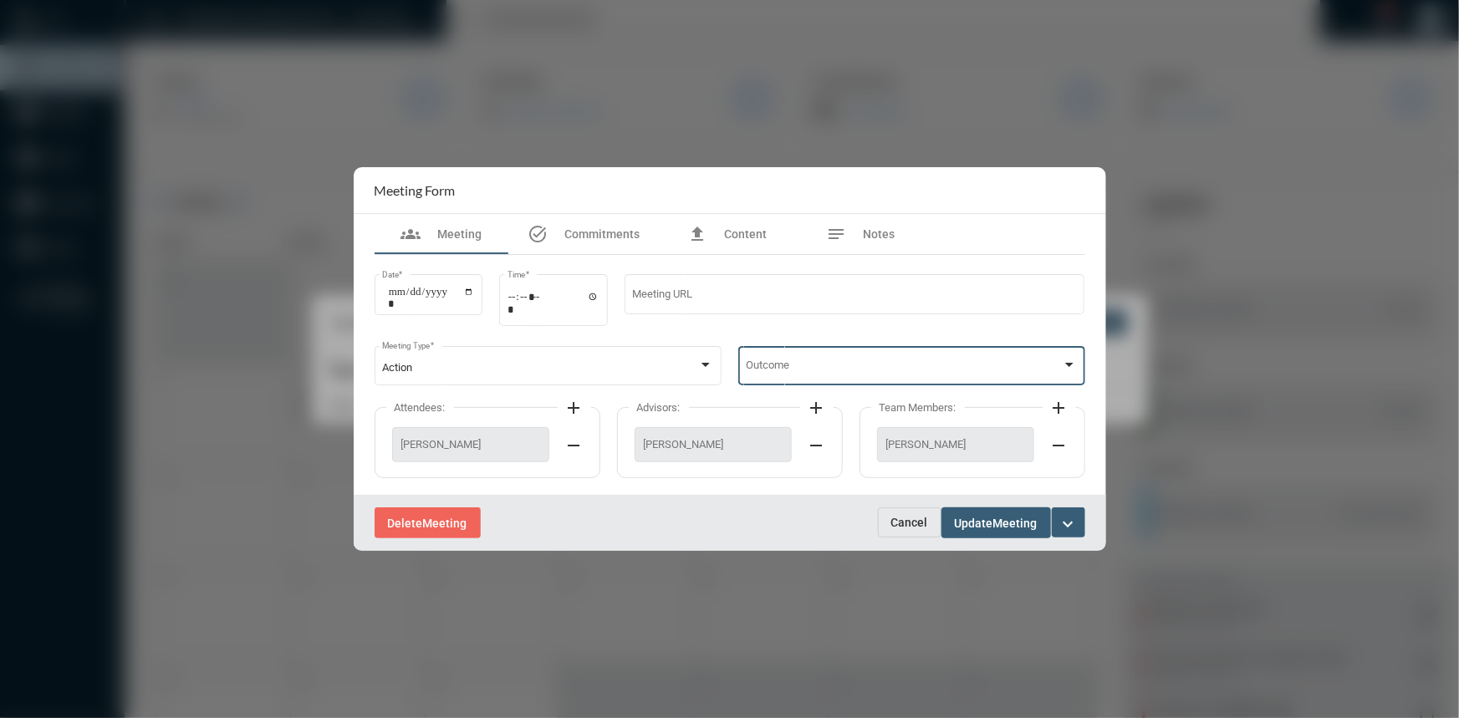
click at [1072, 359] on div at bounding box center [1069, 365] width 15 height 13
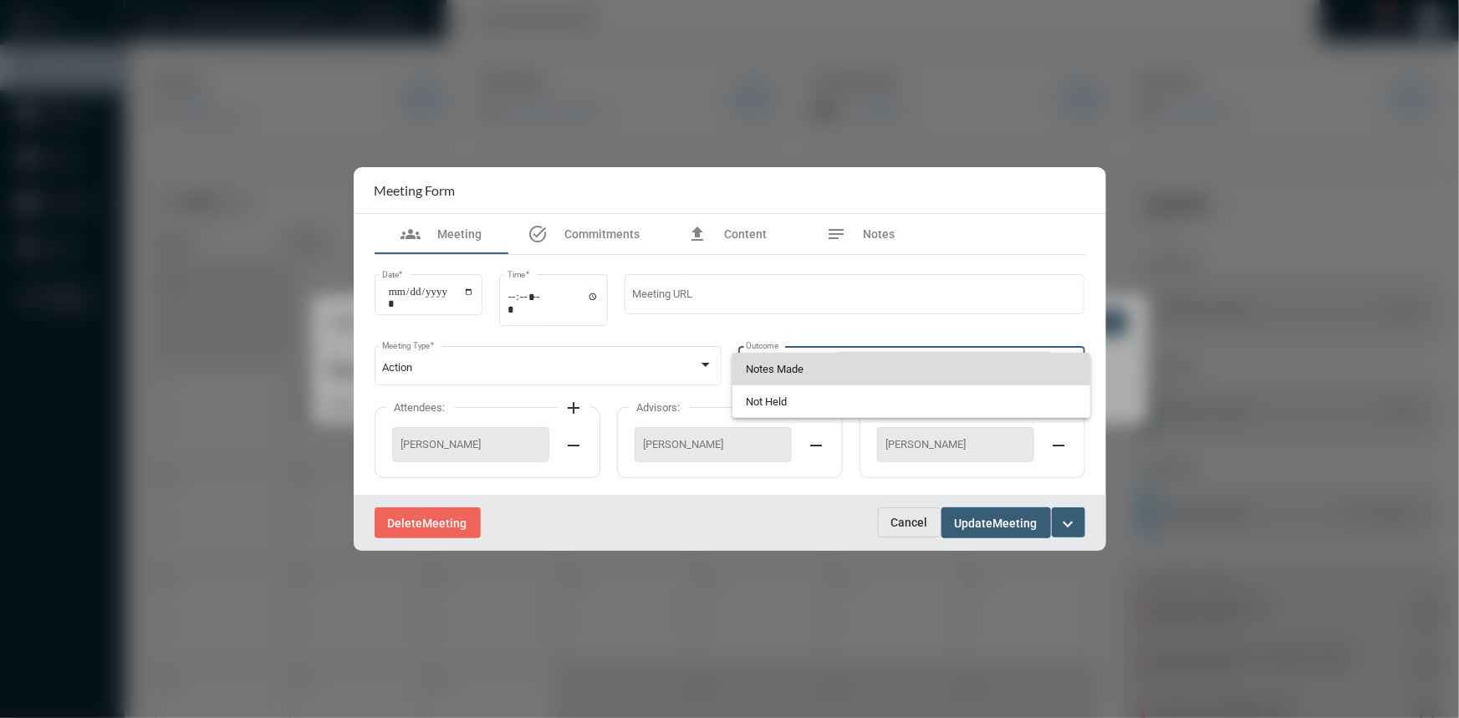
click at [752, 375] on span "Notes Made" at bounding box center [911, 369] width 331 height 33
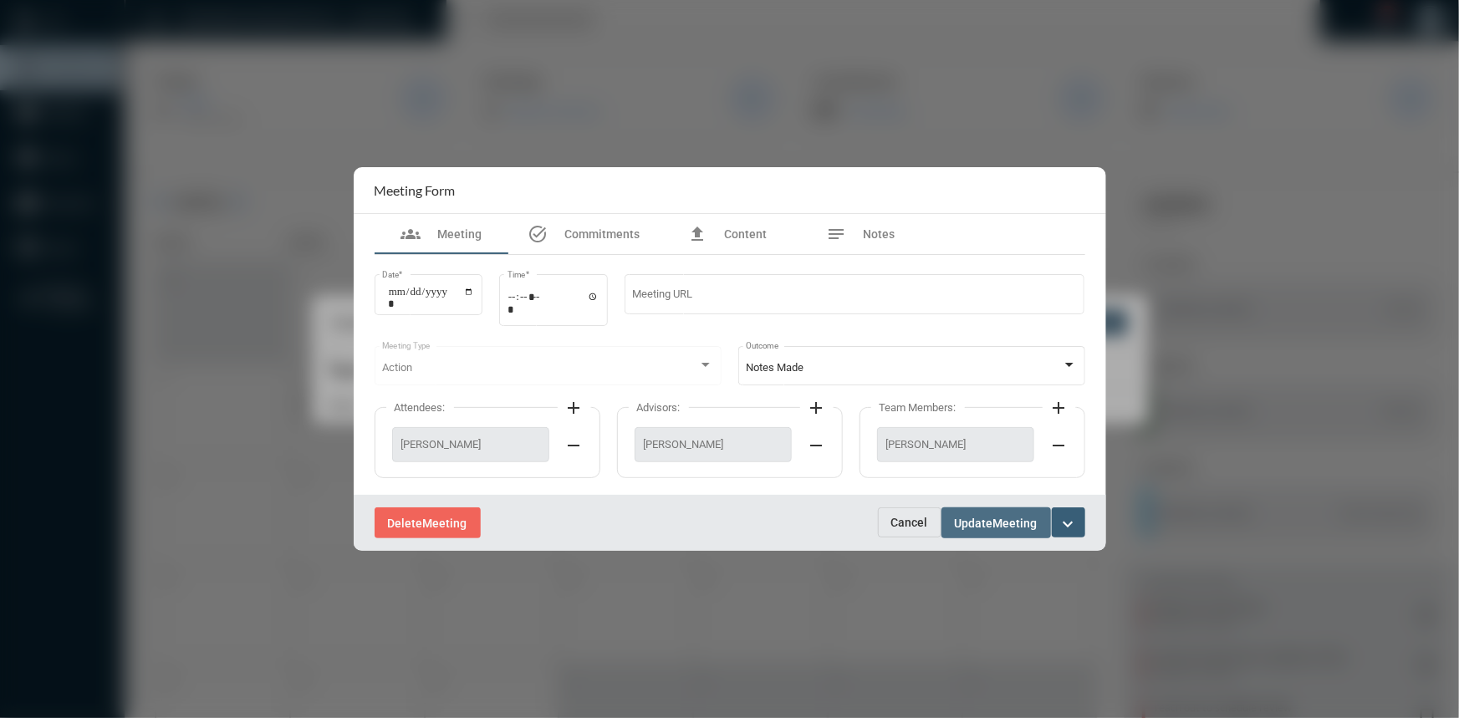
click at [983, 525] on span "Update" at bounding box center [974, 523] width 38 height 13
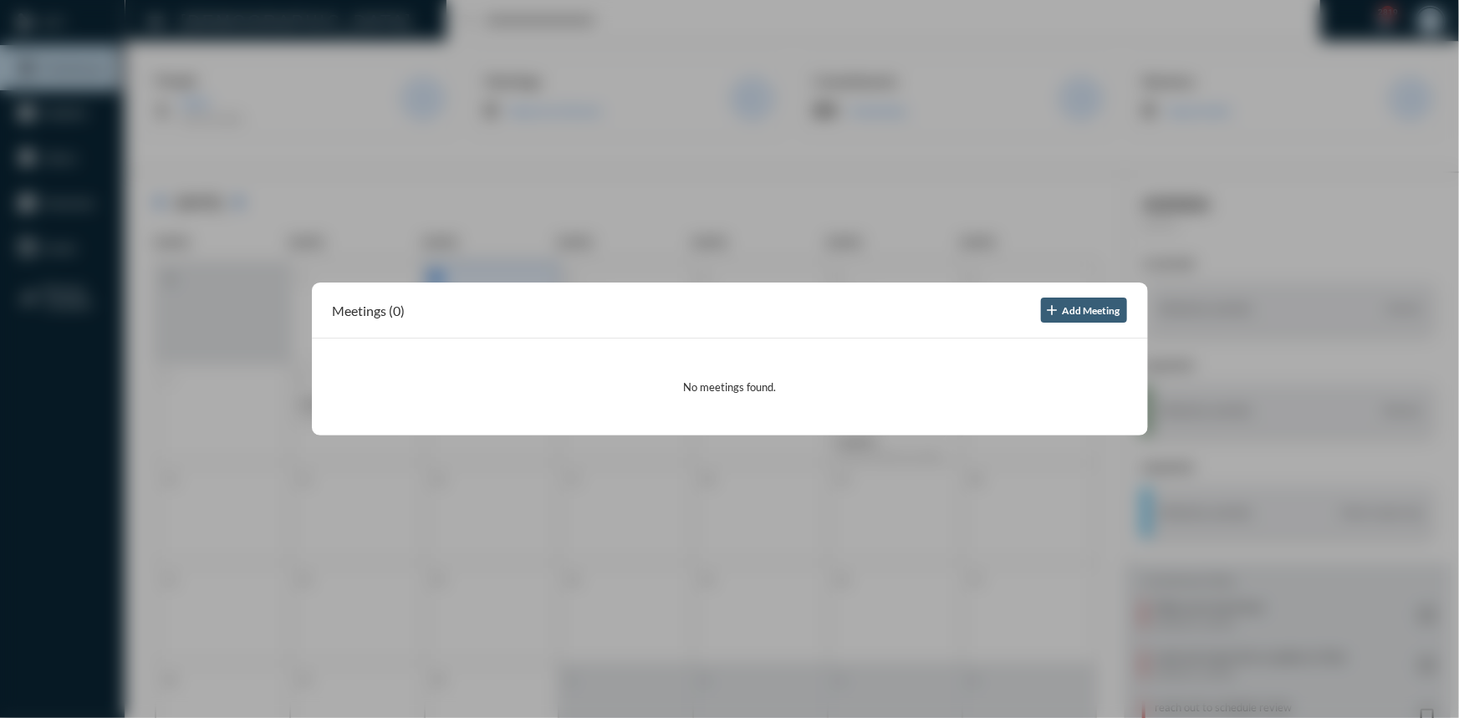
click at [583, 186] on div at bounding box center [729, 359] width 1459 height 718
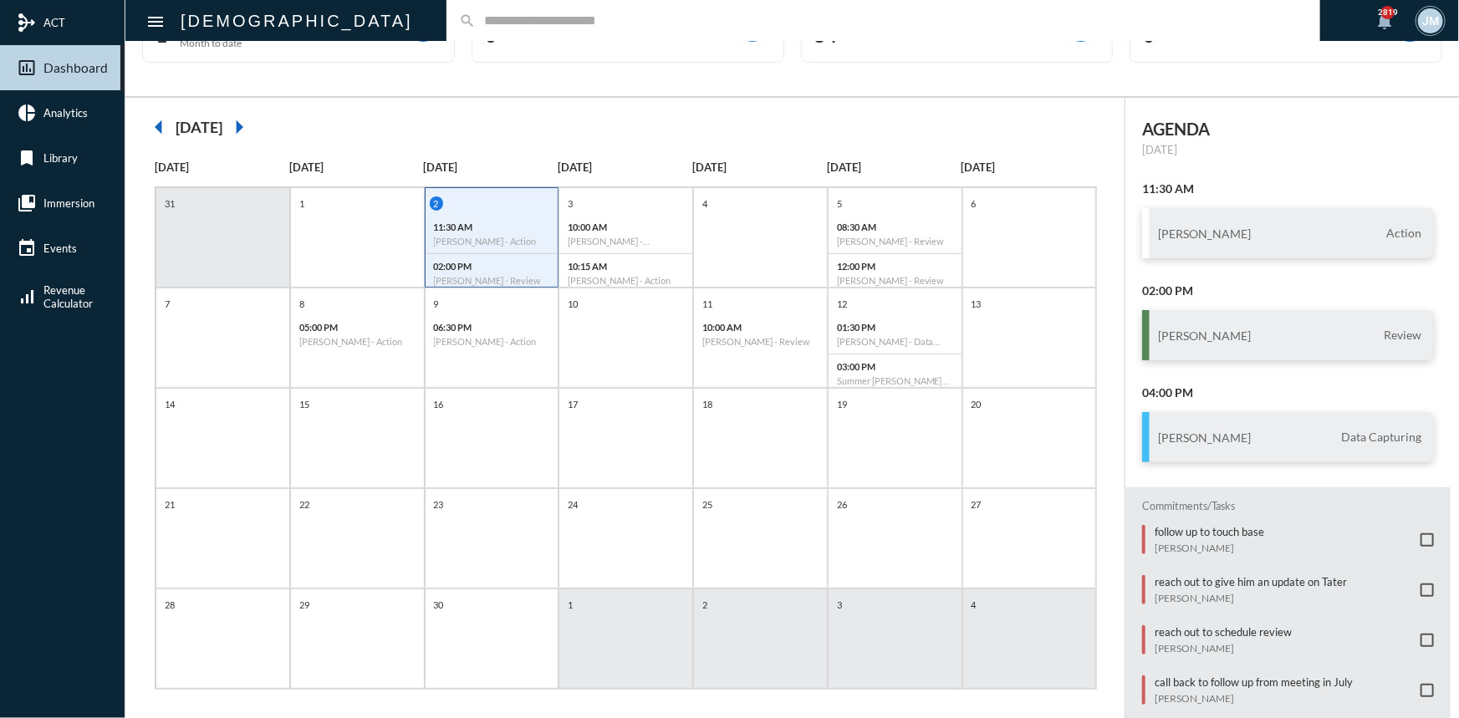
scroll to position [86, 0]
